Goal: Find specific page/section: Find specific page/section

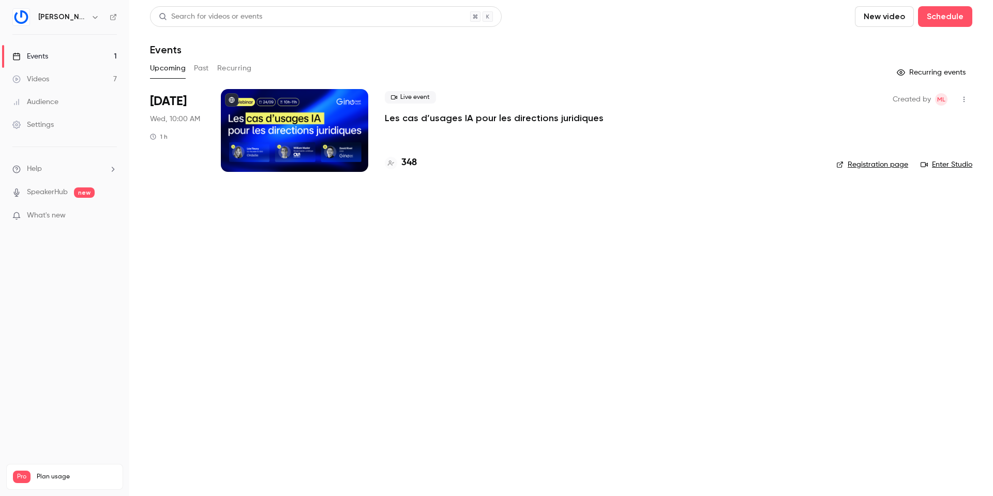
click at [261, 118] on div at bounding box center [294, 130] width 147 height 83
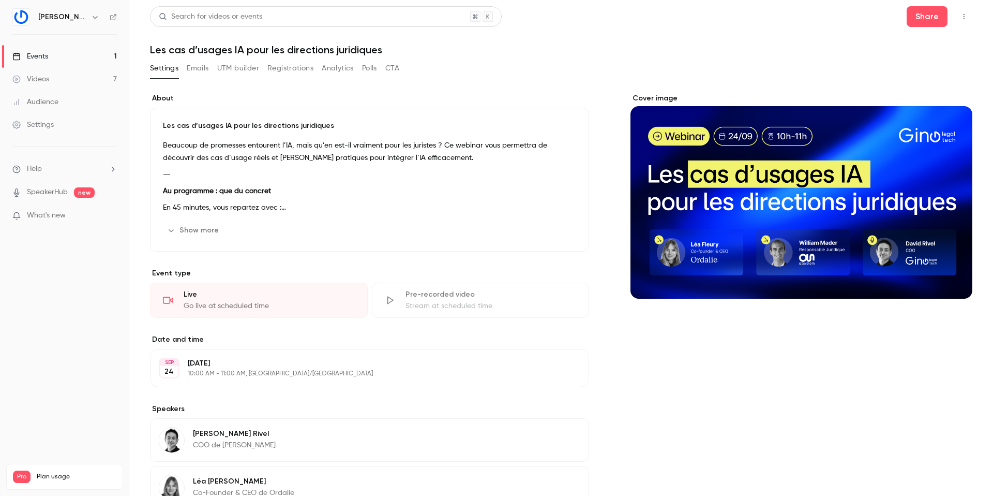
click at [290, 68] on button "Registrations" at bounding box center [290, 68] width 46 height 17
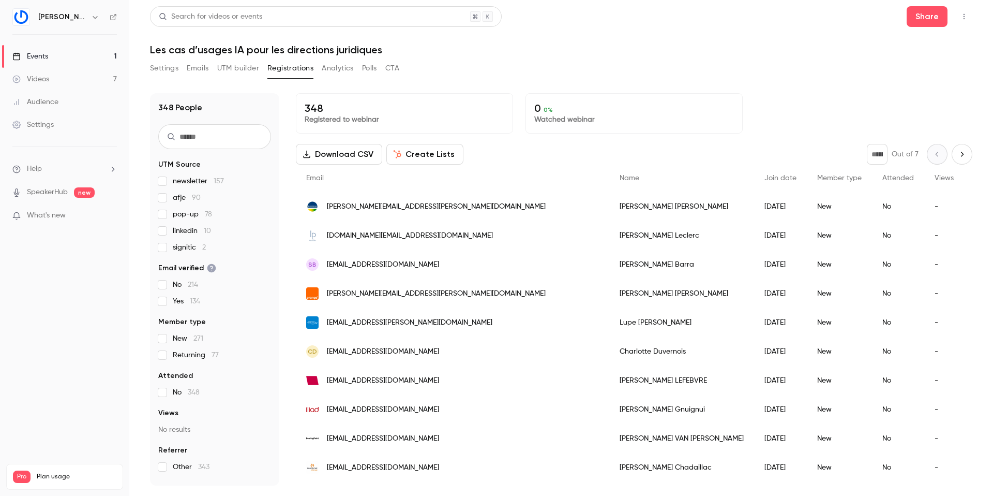
click at [211, 135] on input "text" at bounding box center [214, 136] width 113 height 25
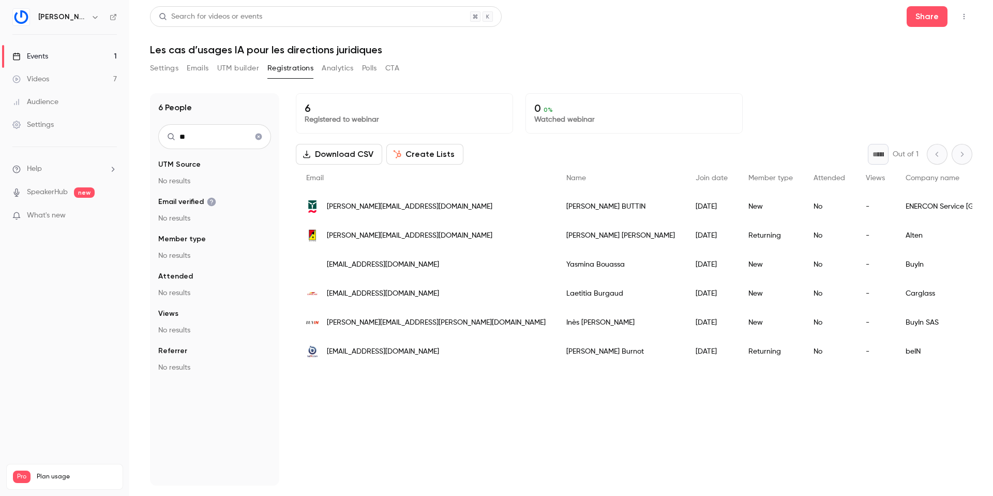
type input "*"
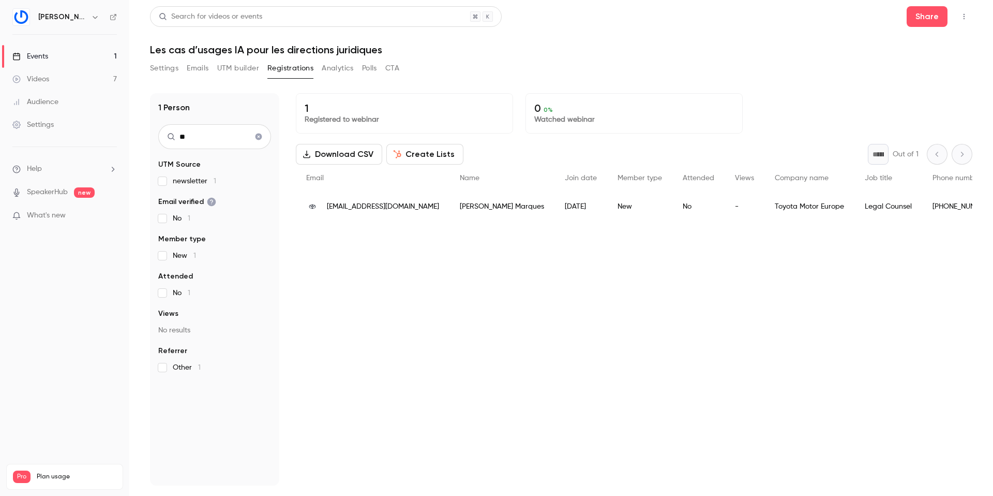
type input "*"
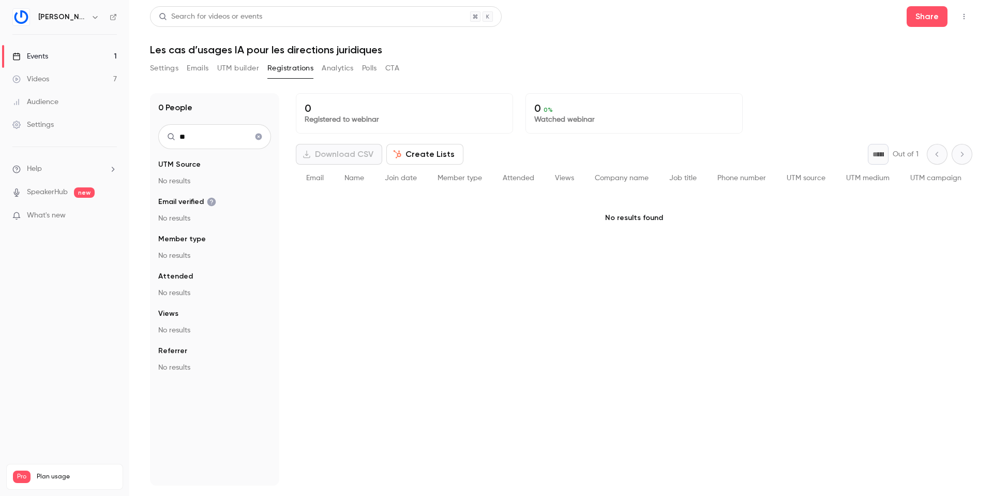
type input "*"
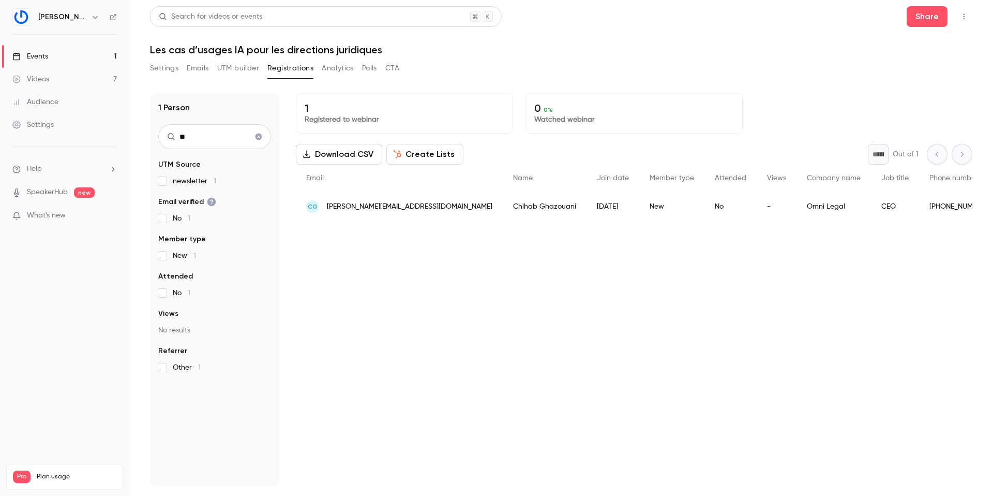
type input "*"
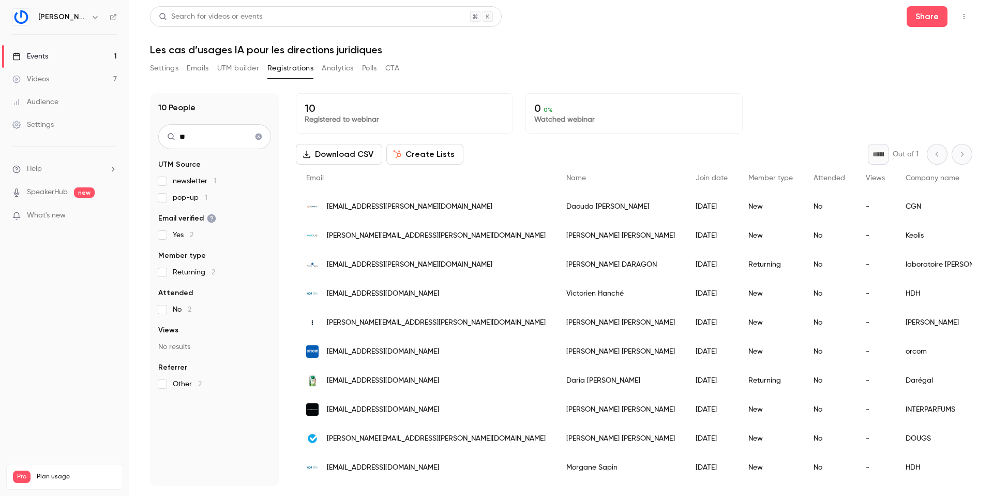
type input "*"
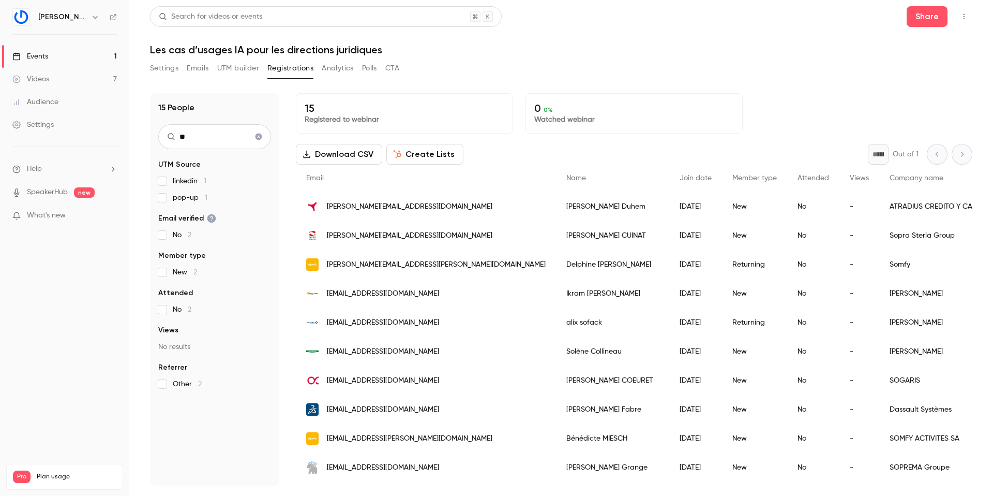
type input "*"
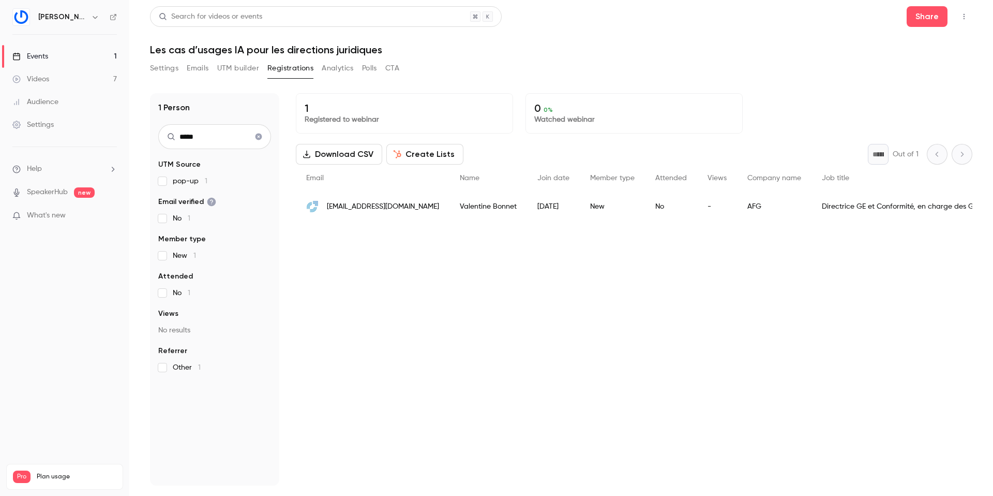
type input "*****"
click at [259, 136] on icon "Clear search" at bounding box center [259, 136] width 7 height 7
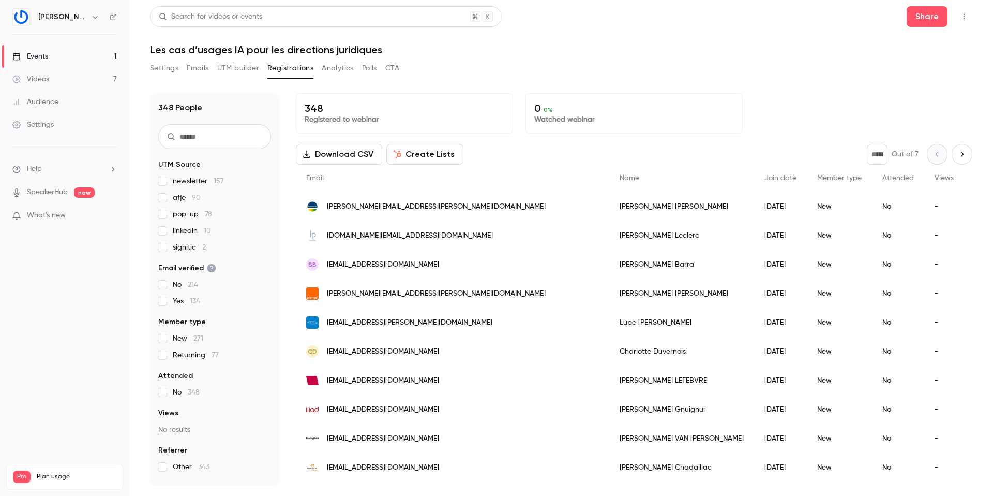
click at [231, 129] on input "text" at bounding box center [214, 136] width 113 height 25
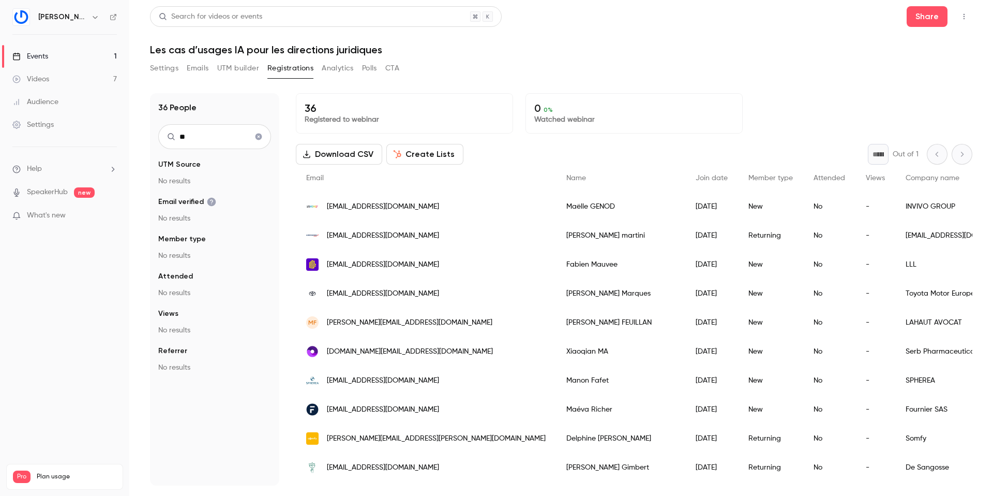
type input "*"
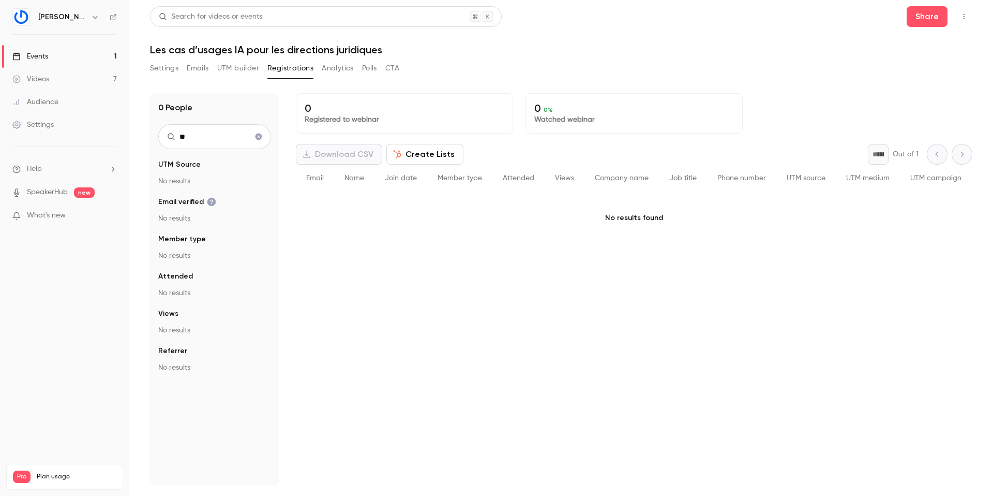
type input "*"
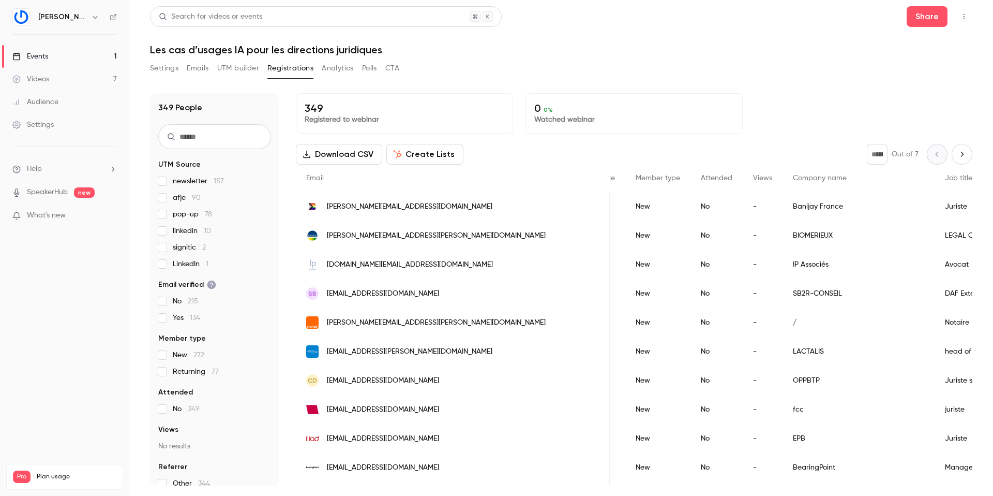
scroll to position [0, 183]
click at [782, 210] on div "Banijay France" at bounding box center [858, 206] width 152 height 29
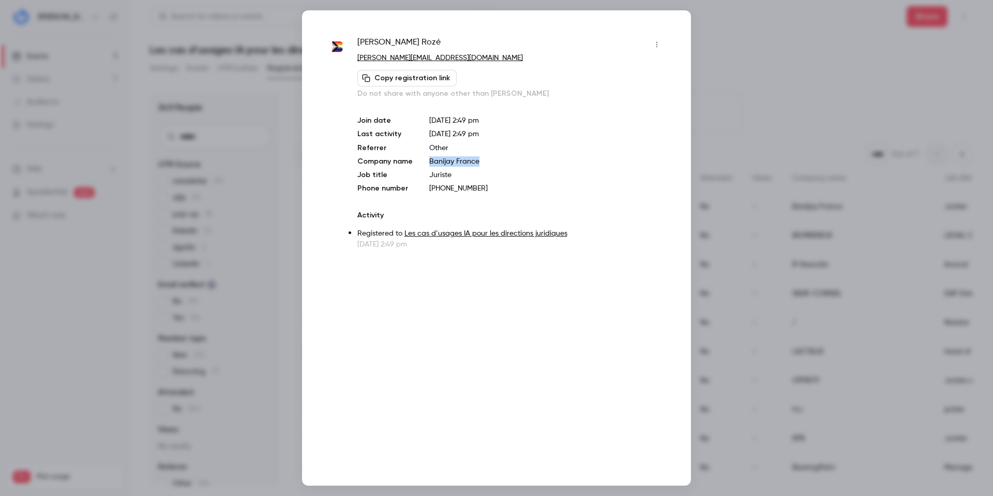
drag, startPoint x: 427, startPoint y: 161, endPoint x: 525, endPoint y: 161, distance: 97.8
click at [525, 161] on p "Banijay France" at bounding box center [547, 161] width 236 height 10
copy p "Banijay France"
